Goal: Contribute content

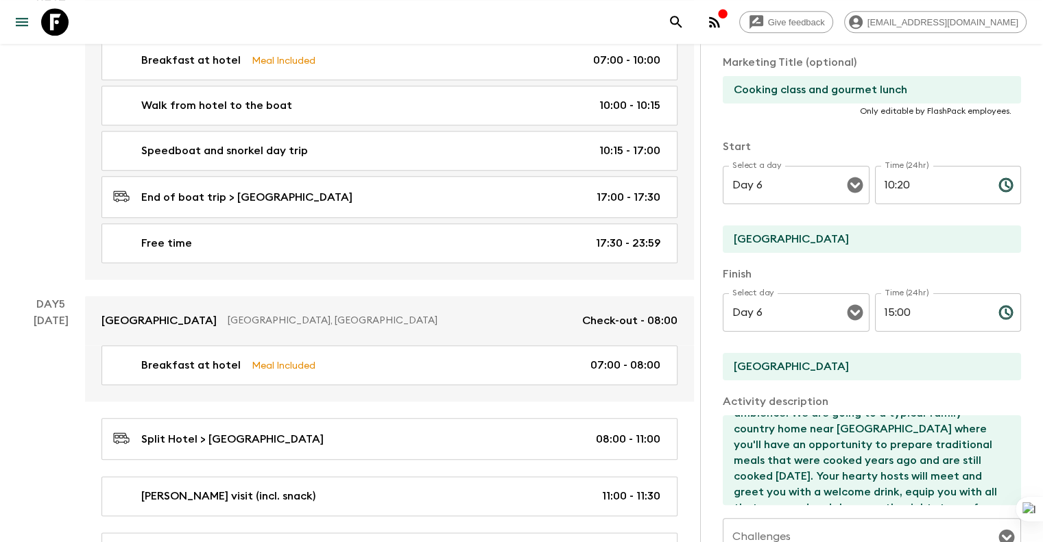
scroll to position [1278, 0]
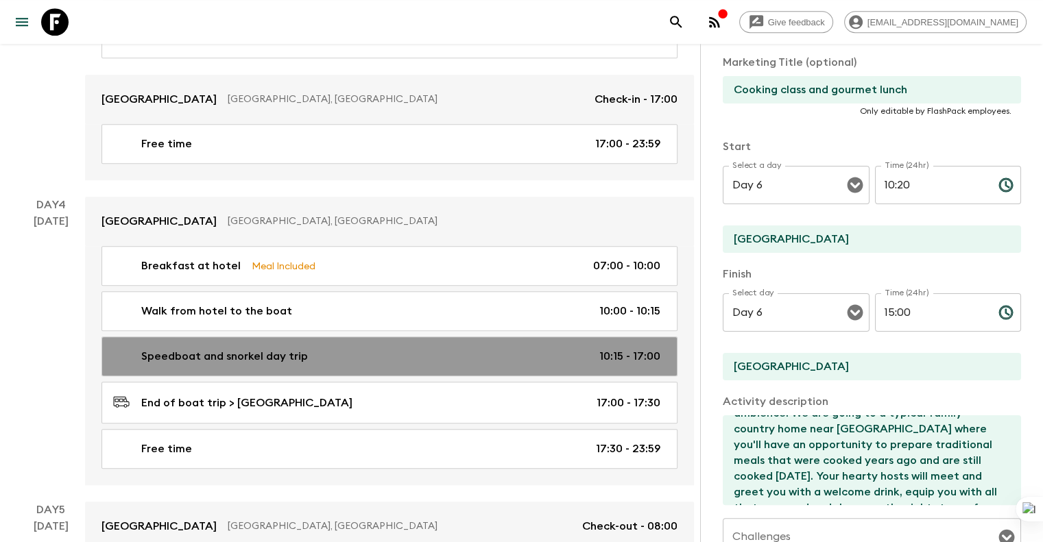
click at [441, 353] on div "Speedboat and snorkel day trip 10:15 - 17:00" at bounding box center [386, 356] width 547 height 16
type input "Speedboat and snorkel day trip"
type input "Speedboat and snorkel adventure"
type input "Split"
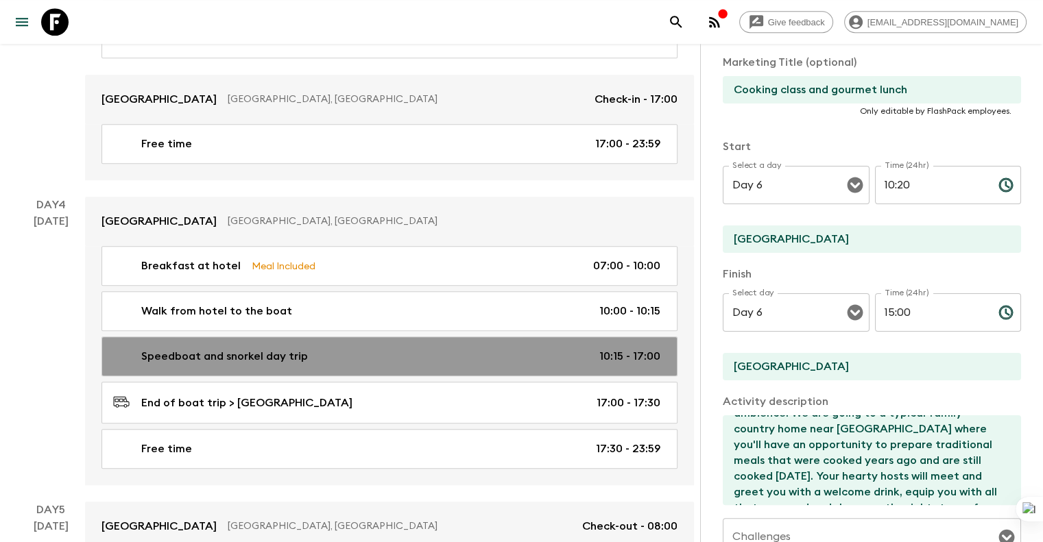
checkbox input "false"
type input "Day 4"
type input "10:15"
type input "Day 4"
type input "17:00"
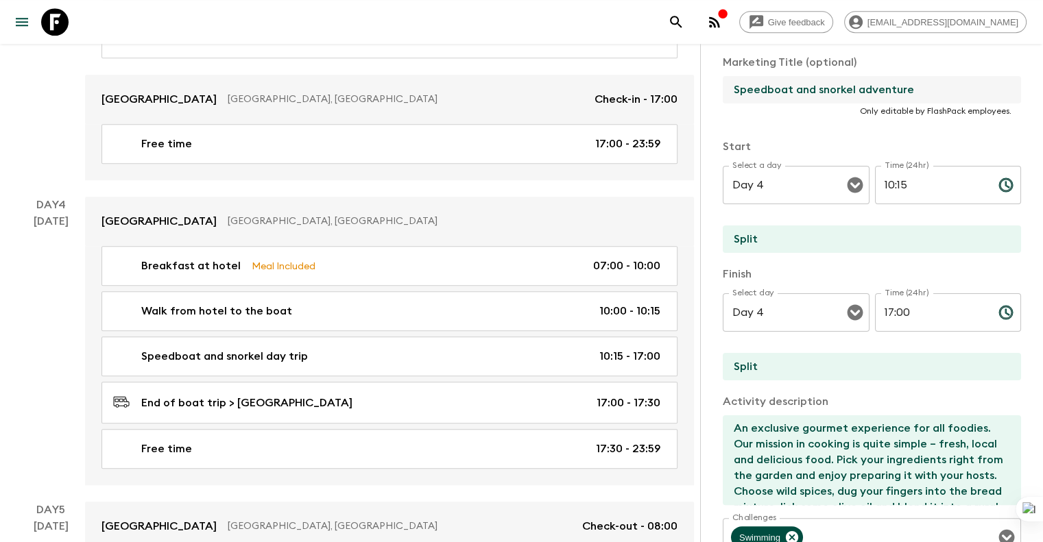
drag, startPoint x: 855, startPoint y: 89, endPoint x: 650, endPoint y: 92, distance: 205.0
click at [700, 92] on div "Activity Information Comments Website Map Activity Title Speedboat and snorkel …" at bounding box center [871, 315] width 343 height 542
